Goal: Task Accomplishment & Management: Use online tool/utility

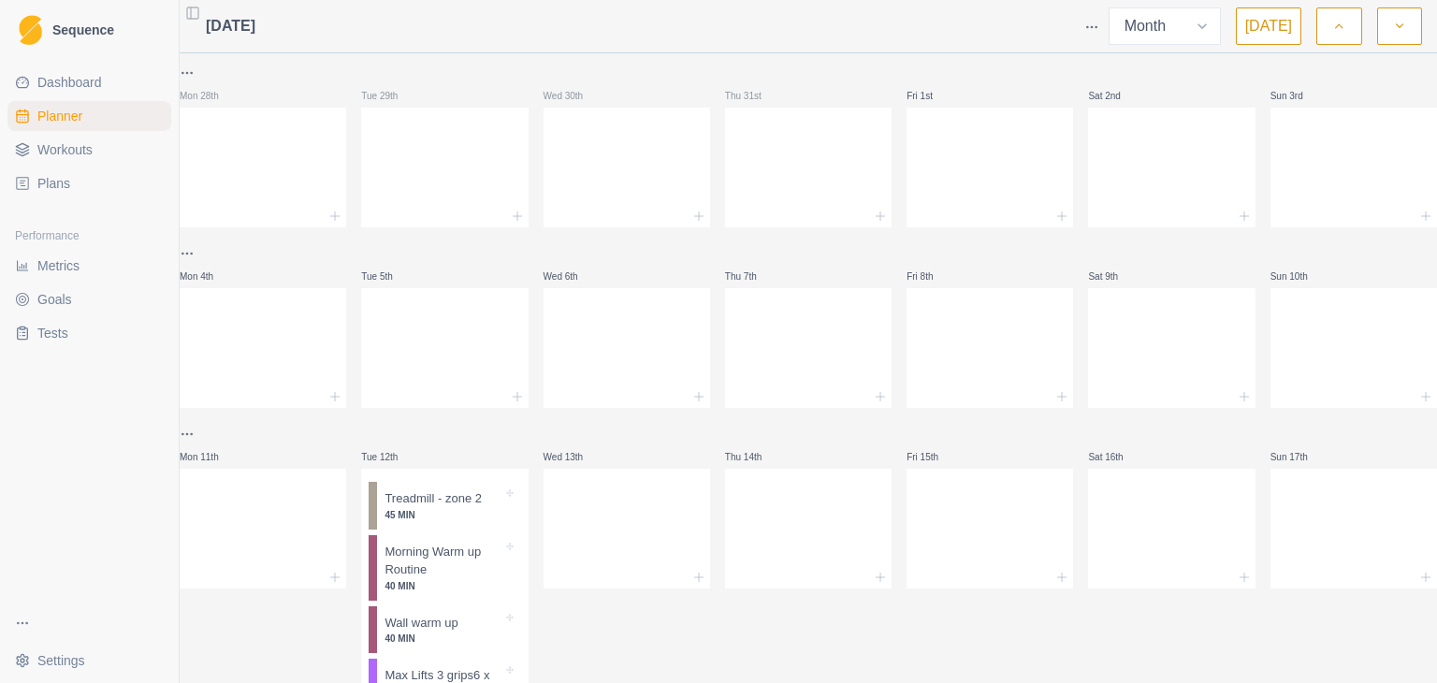
select select "month"
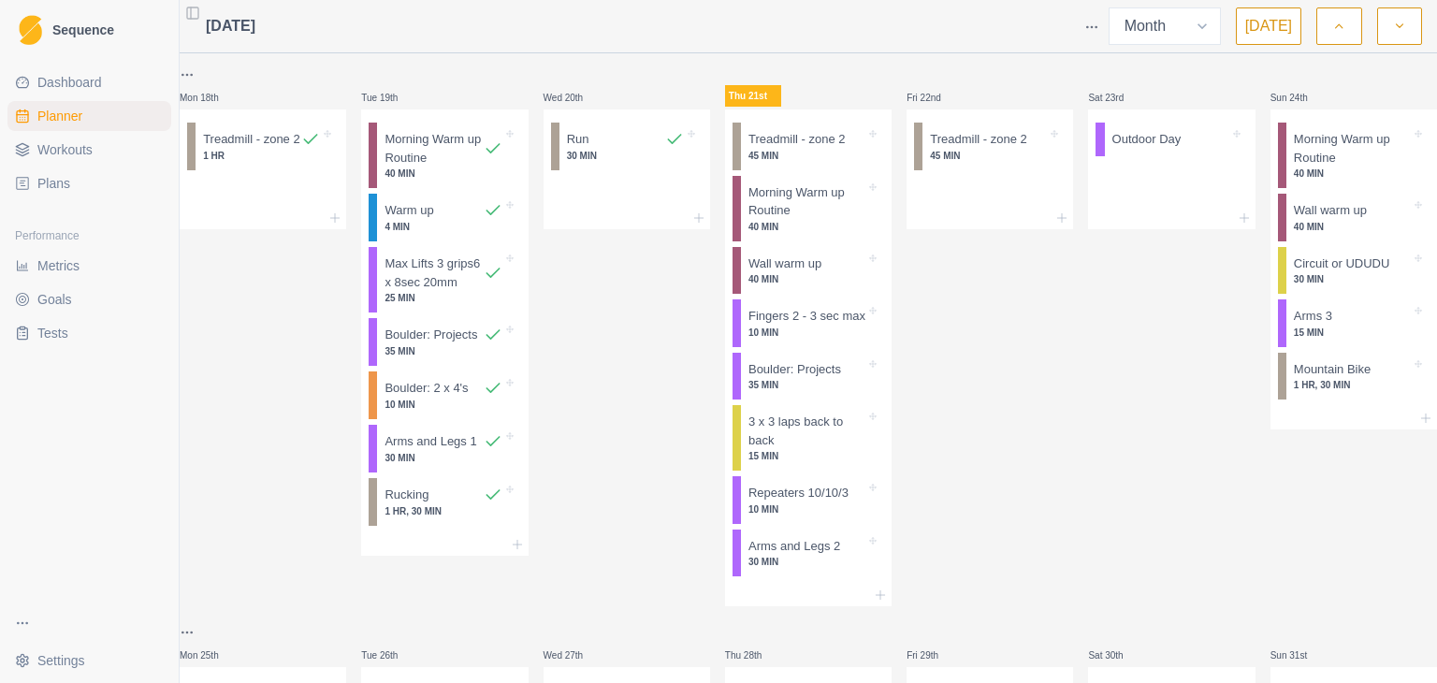
scroll to position [908, 0]
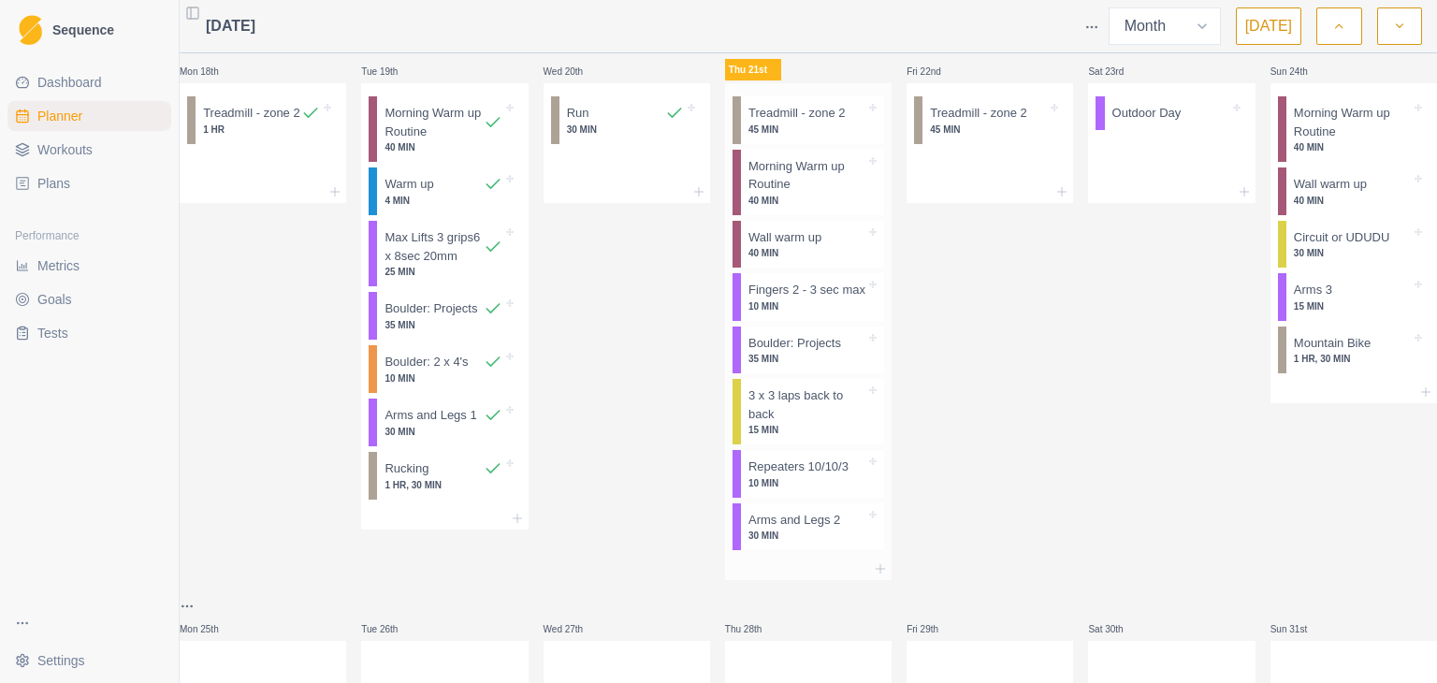
click at [812, 137] on p "45 MIN" at bounding box center [806, 130] width 117 height 14
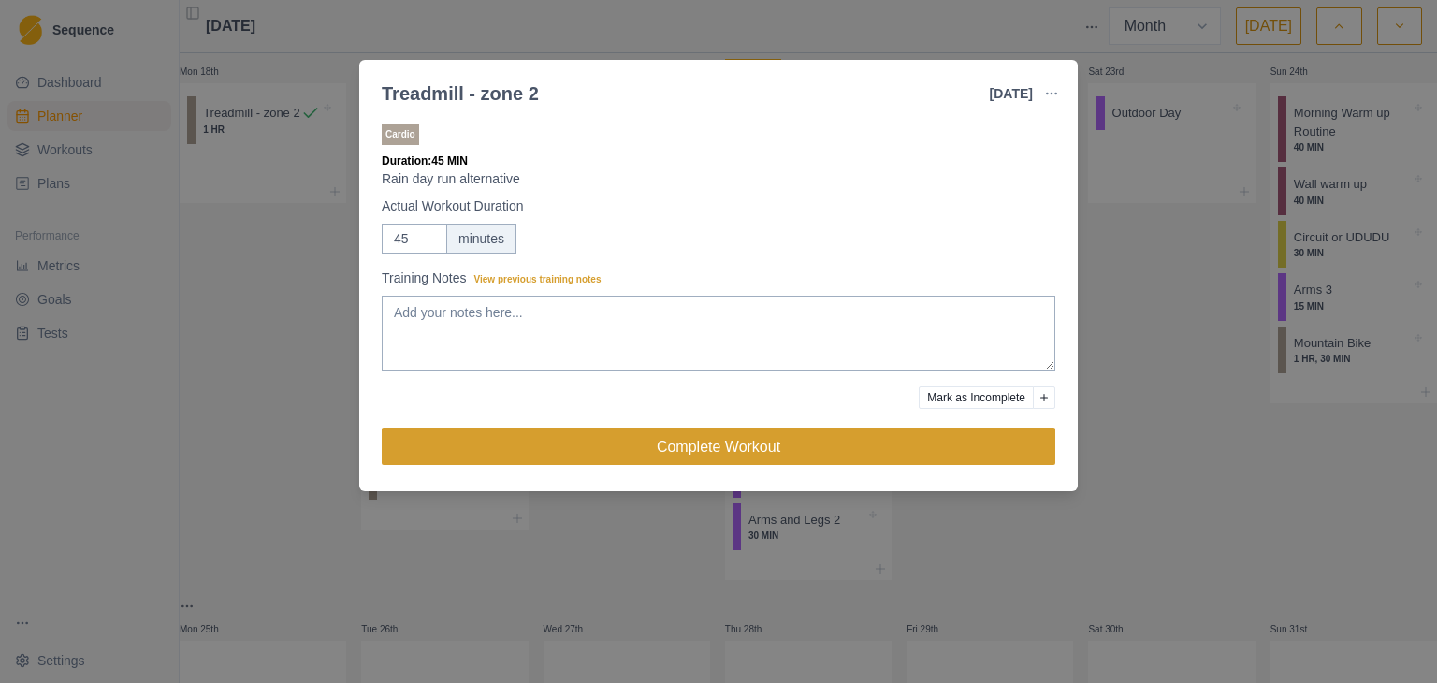
click at [888, 445] on button "Complete Workout" at bounding box center [718, 445] width 673 height 37
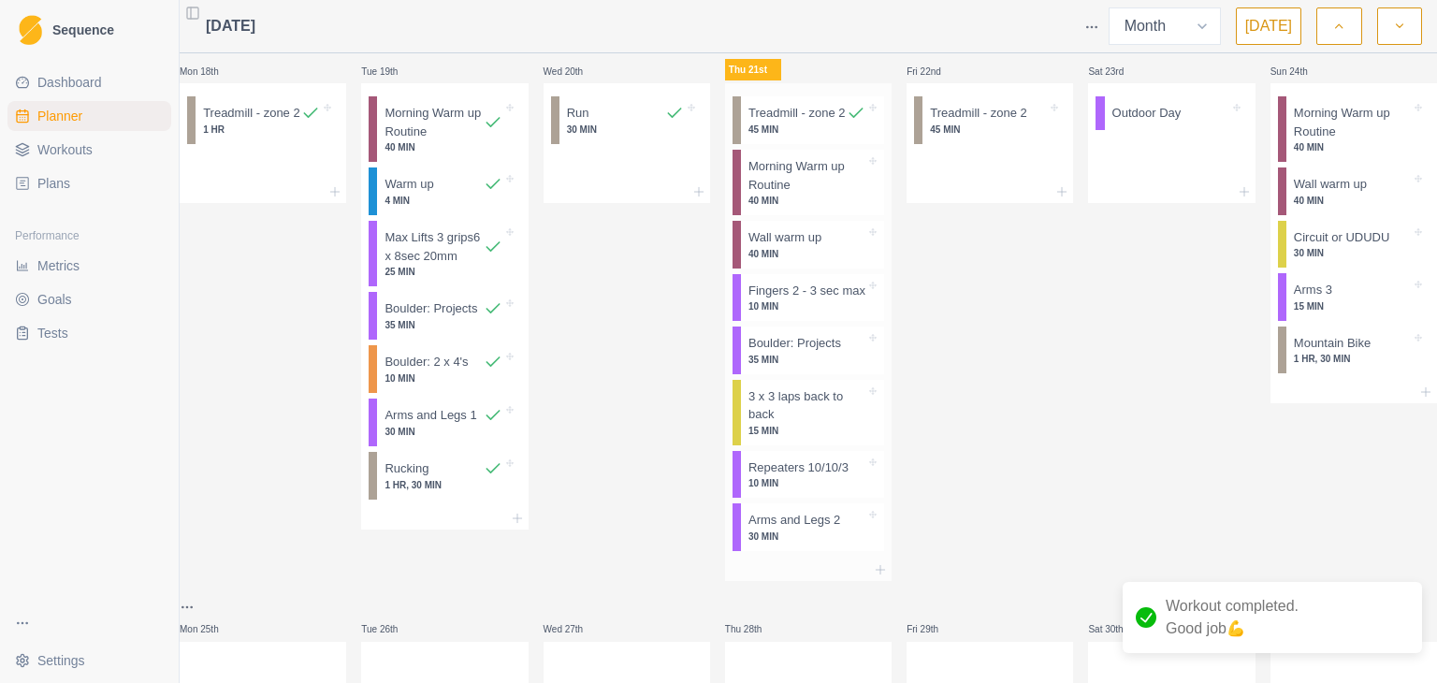
click at [816, 300] on p "Fingers 2 - 3 sec max" at bounding box center [806, 291] width 117 height 19
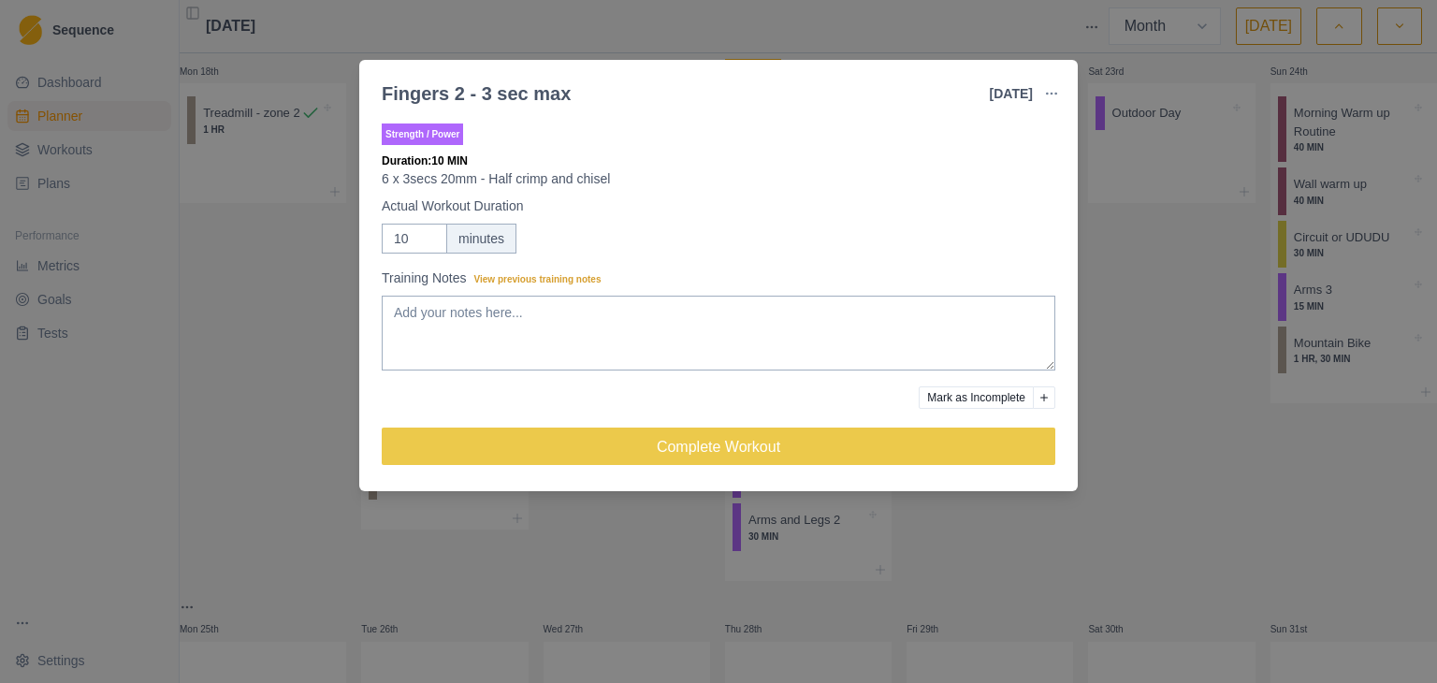
click at [264, 343] on div "Fingers 2 - 3 sec max [DATE] Link To Goal View Workout Metrics Edit Original Wo…" at bounding box center [718, 341] width 1437 height 683
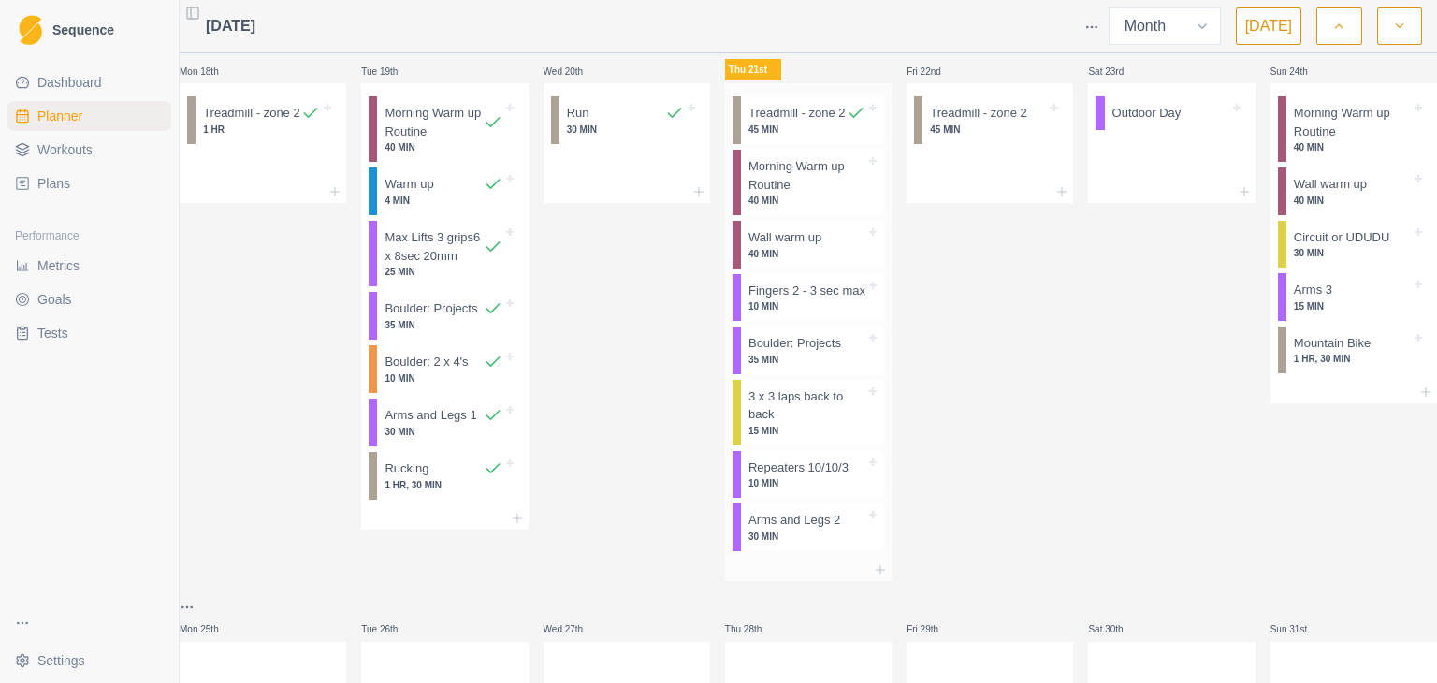
click at [827, 353] on p "Boulder: Projects" at bounding box center [794, 343] width 93 height 19
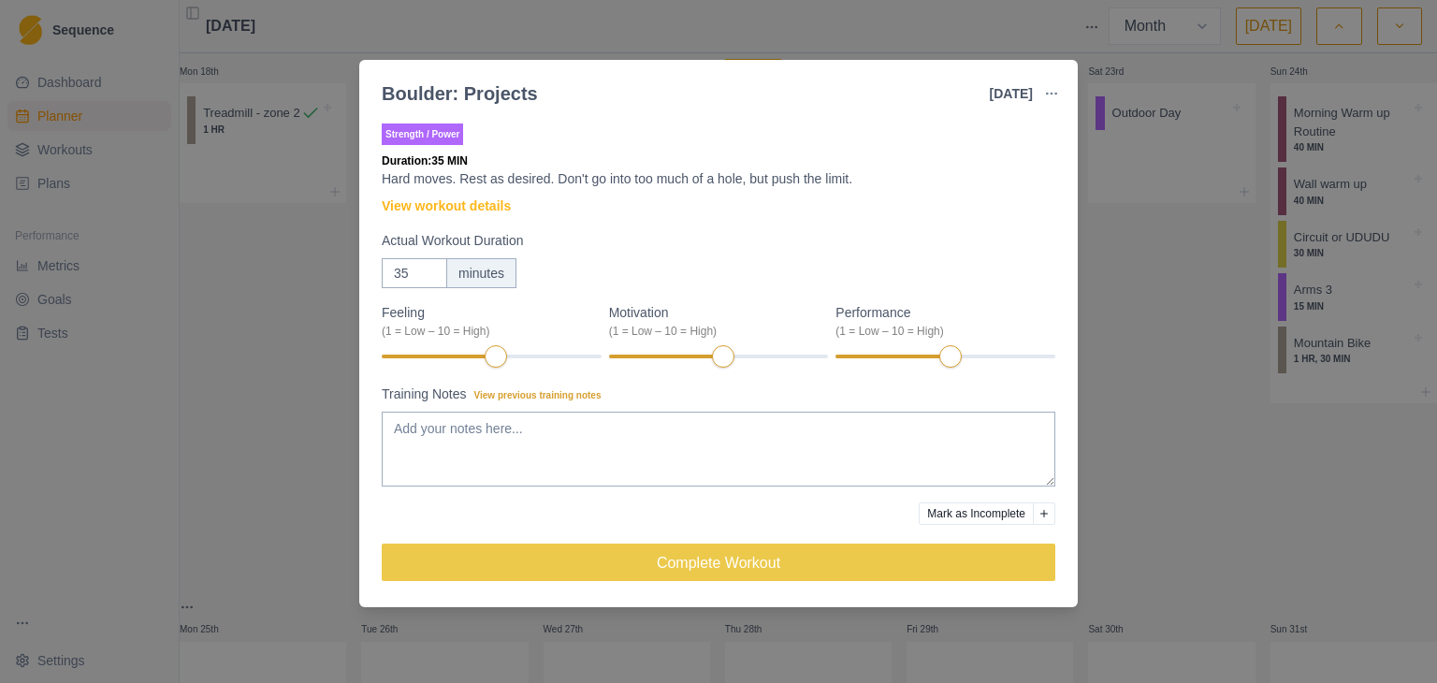
click at [243, 361] on div "Boulder: Projects [DATE] Link To Goal View Workout Metrics Edit Original Workou…" at bounding box center [718, 341] width 1437 height 683
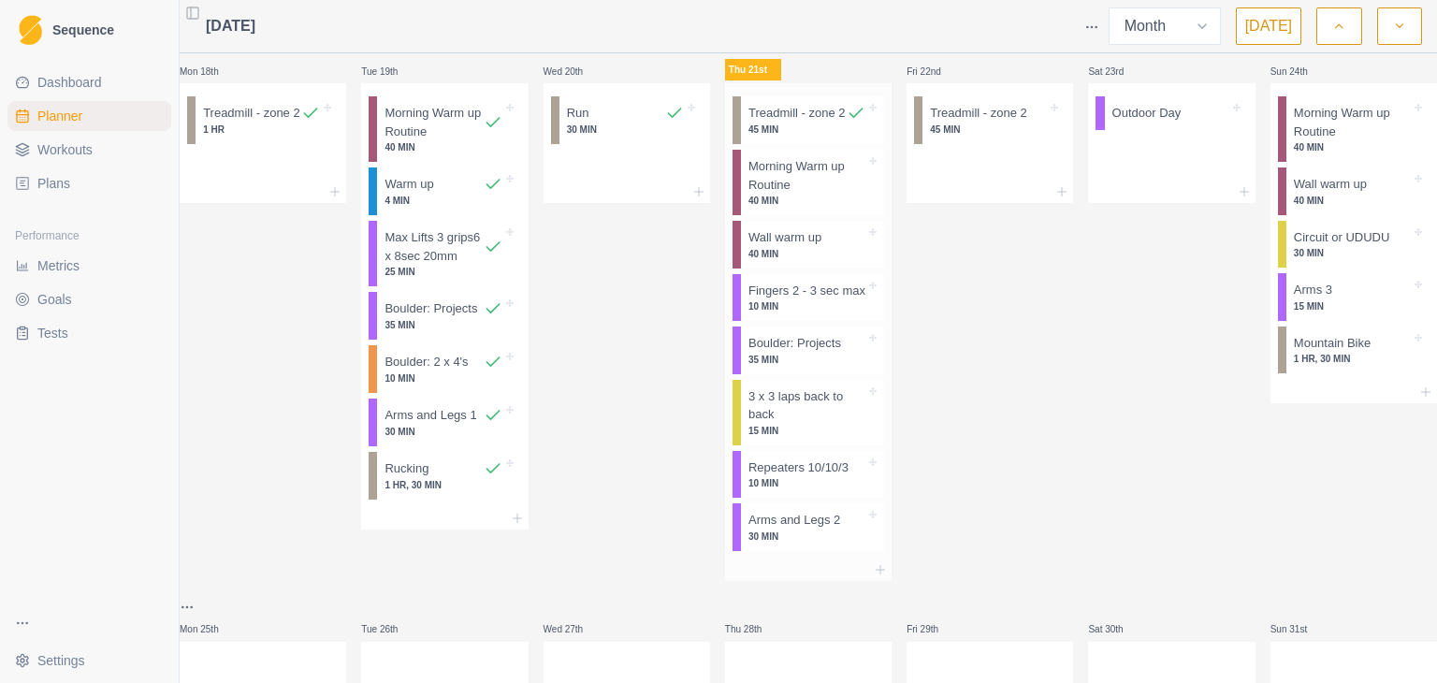
click at [823, 424] on p "3 x 3 laps back to back" at bounding box center [806, 405] width 117 height 36
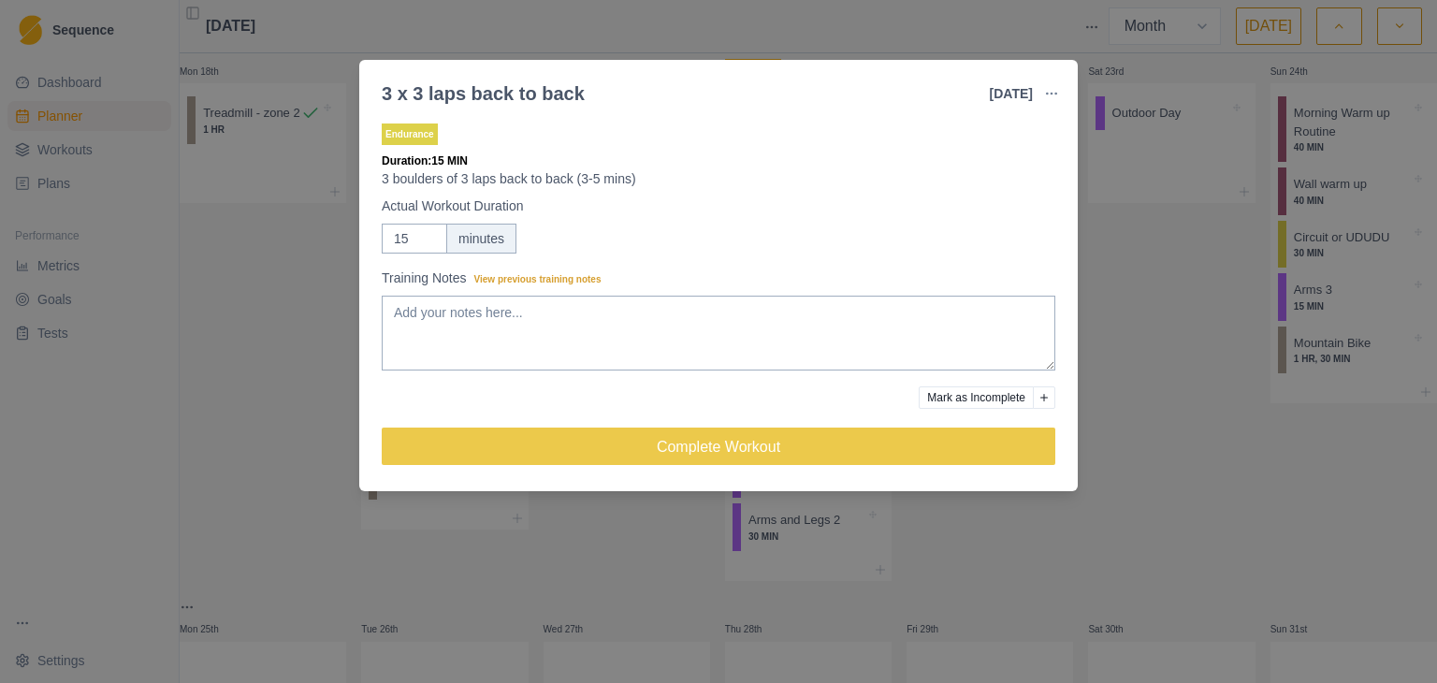
click at [230, 352] on div "3 x 3 laps back to back [DATE] Link To Goal View Workout Metrics Edit Original …" at bounding box center [718, 341] width 1437 height 683
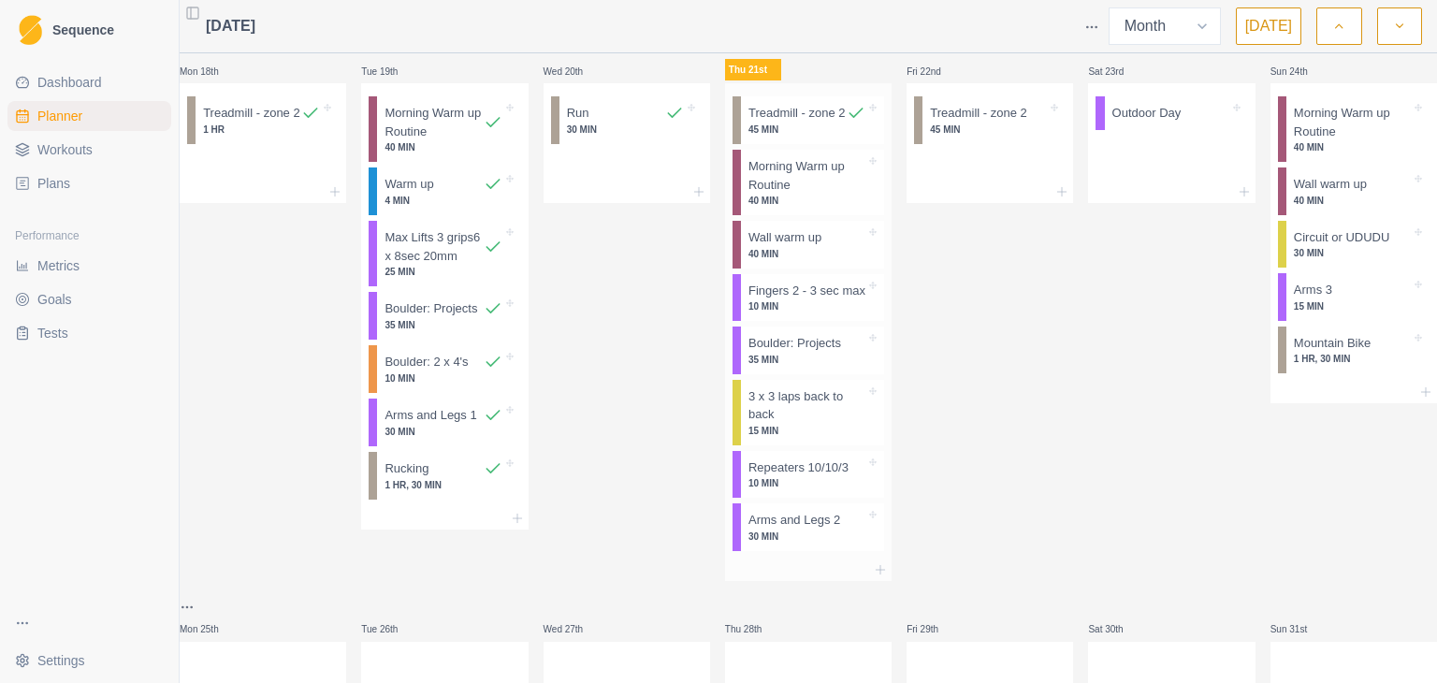
click at [816, 529] on p "Arms and Legs 2" at bounding box center [794, 520] width 92 height 19
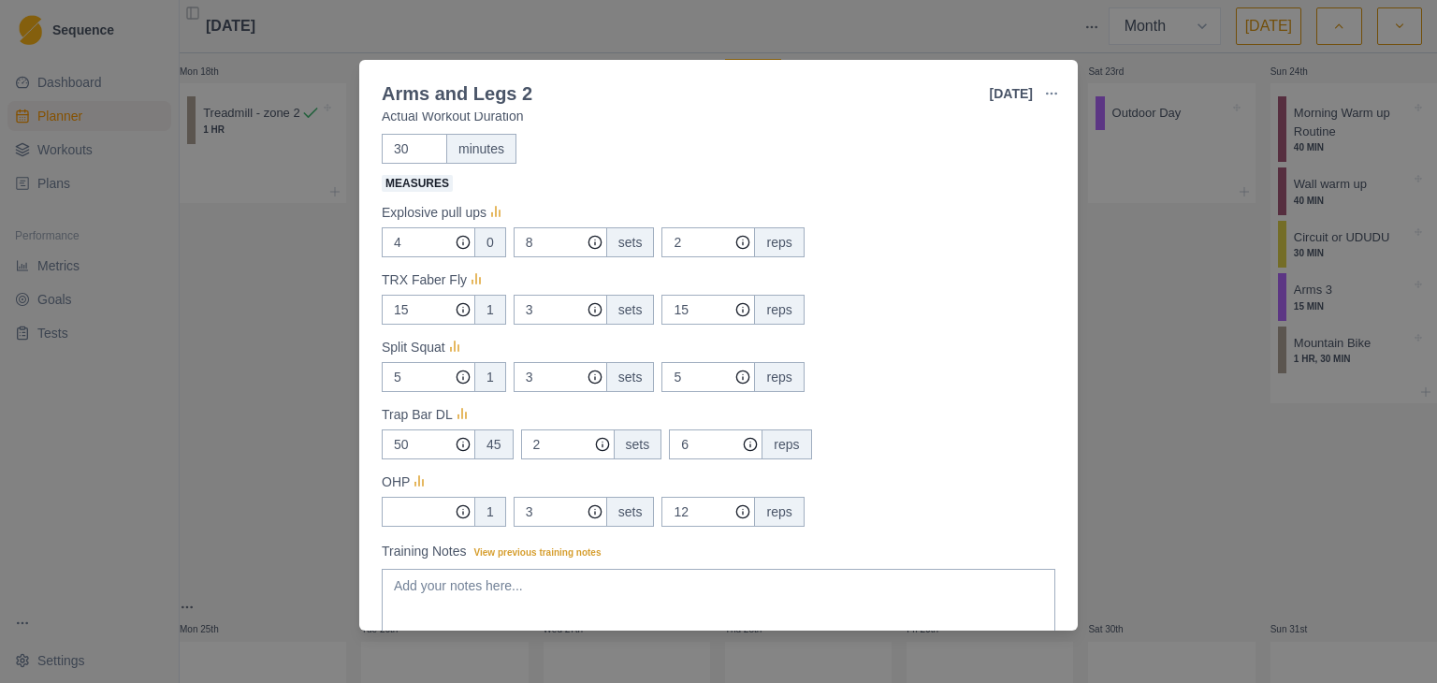
scroll to position [94, 0]
click at [245, 340] on div "Arms and Legs 2 [DATE] Link To Goal View Workout Metrics Edit Original Workout …" at bounding box center [718, 341] width 1437 height 683
